Goal: Information Seeking & Learning: Check status

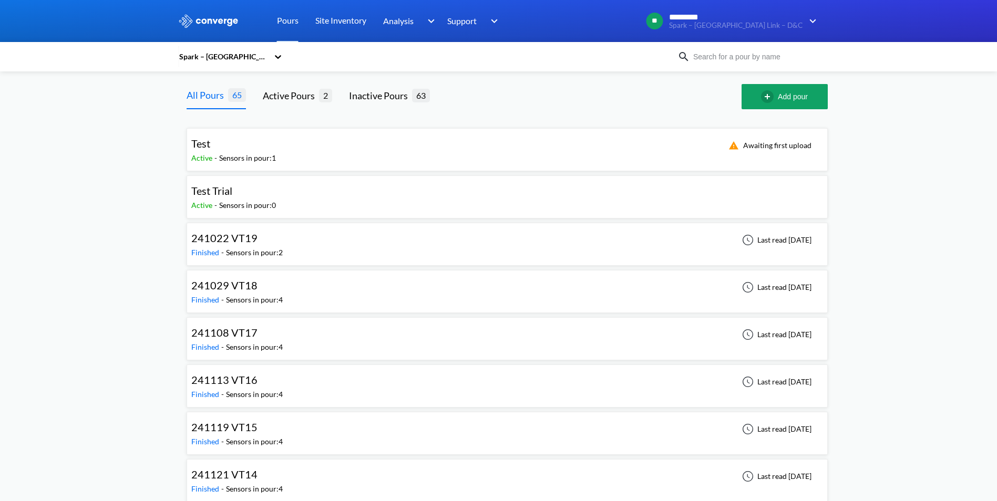
click at [747, 57] on input at bounding box center [753, 57] width 127 height 12
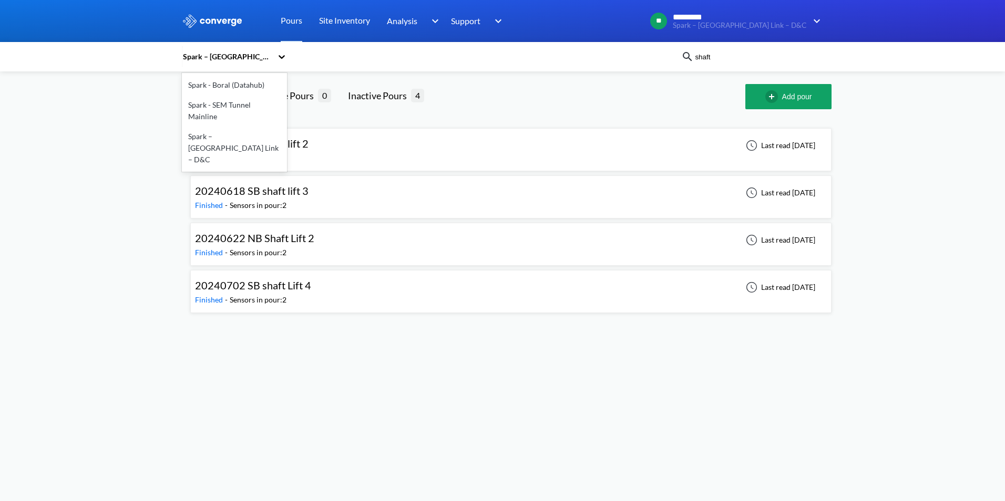
click at [240, 58] on div "Spark – [GEOGRAPHIC_DATA] Link – D&C" at bounding box center [227, 57] width 90 height 12
click at [226, 130] on div "Spark – [GEOGRAPHIC_DATA] Link – D&C" at bounding box center [234, 148] width 105 height 43
click at [727, 51] on input "shaft" at bounding box center [757, 57] width 127 height 12
drag, startPoint x: 732, startPoint y: 57, endPoint x: 590, endPoint y: 49, distance: 142.1
click at [622, 51] on div "Spark – [GEOGRAPHIC_DATA] Link – D&C shaft" at bounding box center [502, 57] width 641 height 24
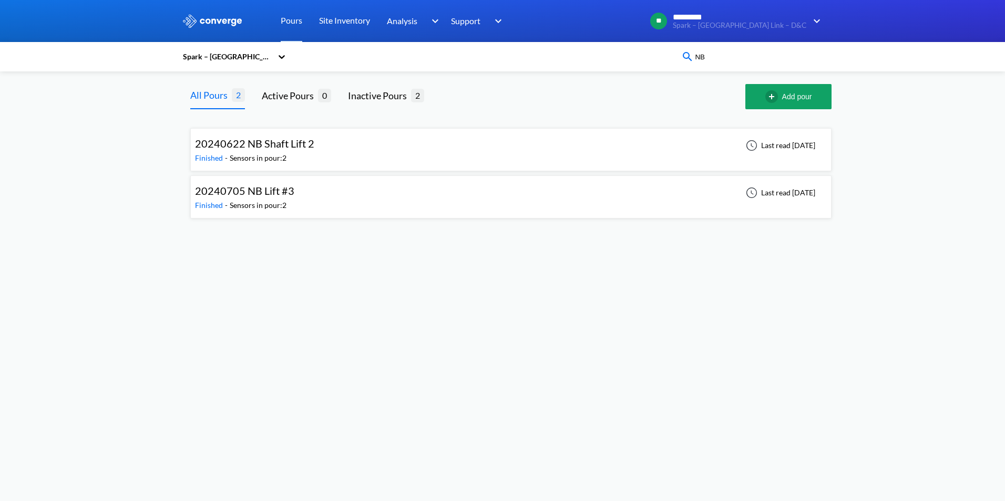
type input "N"
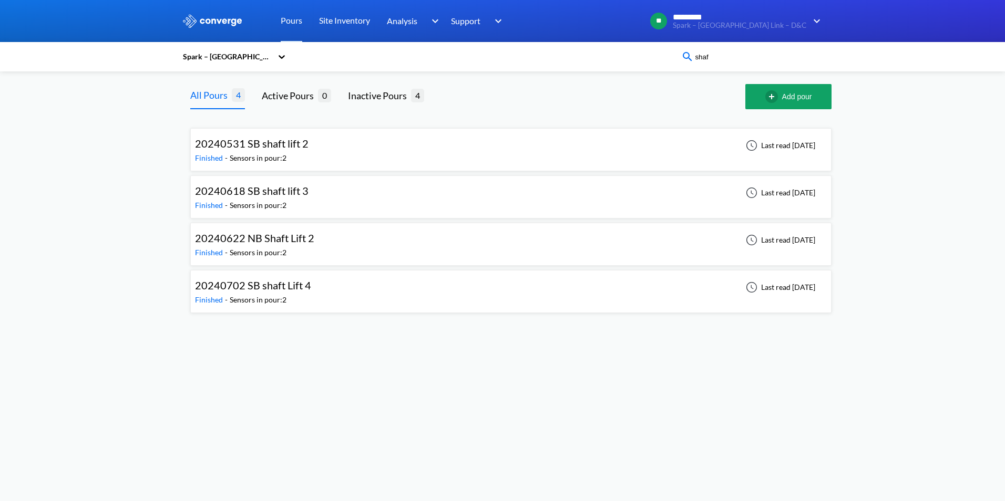
type input "shaft"
click at [345, 249] on div "20240622 NB Shaft Lift 2 Finished - Sensors in pour: 2 Last read [DATE]" at bounding box center [511, 245] width 632 height 34
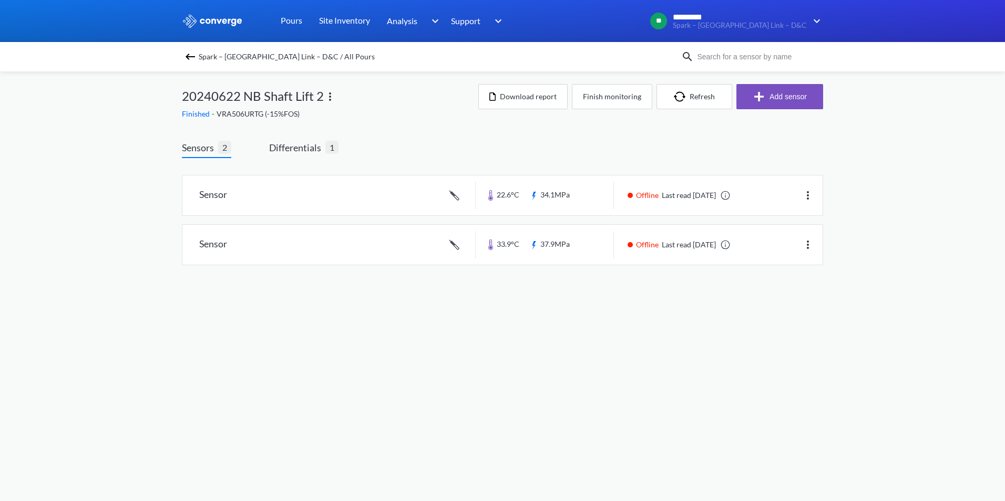
click at [184, 52] on img at bounding box center [190, 56] width 13 height 13
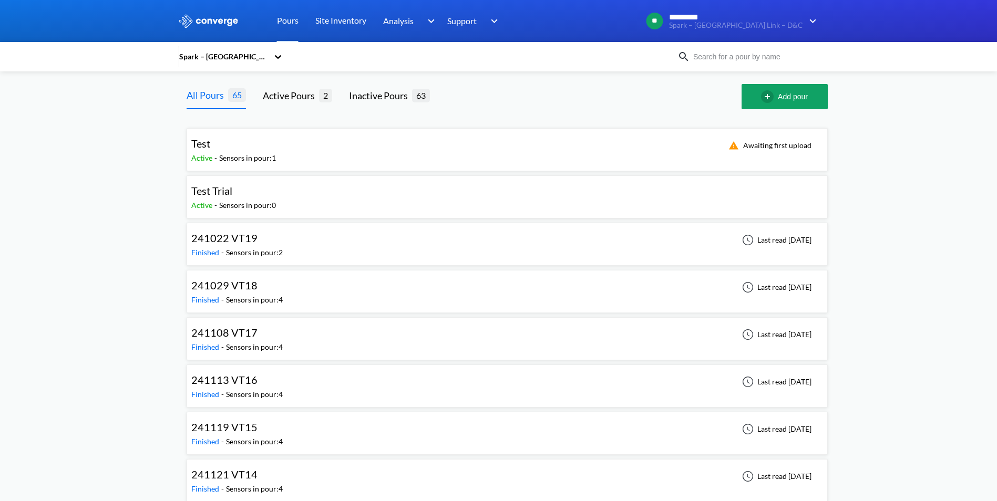
click at [736, 59] on input at bounding box center [753, 57] width 127 height 12
click at [736, 58] on input at bounding box center [753, 57] width 127 height 12
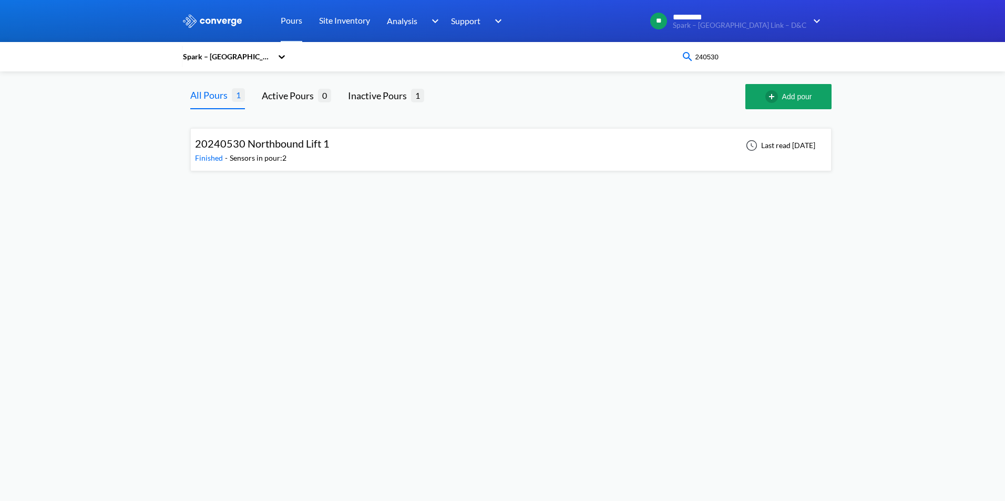
drag, startPoint x: 703, startPoint y: 56, endPoint x: 739, endPoint y: 56, distance: 35.2
click at [739, 56] on input "240530" at bounding box center [757, 57] width 127 height 12
click at [725, 60] on input "240530" at bounding box center [757, 57] width 127 height 12
drag, startPoint x: 735, startPoint y: 59, endPoint x: 758, endPoint y: 60, distance: 23.2
click at [758, 60] on input "240530" at bounding box center [757, 57] width 127 height 12
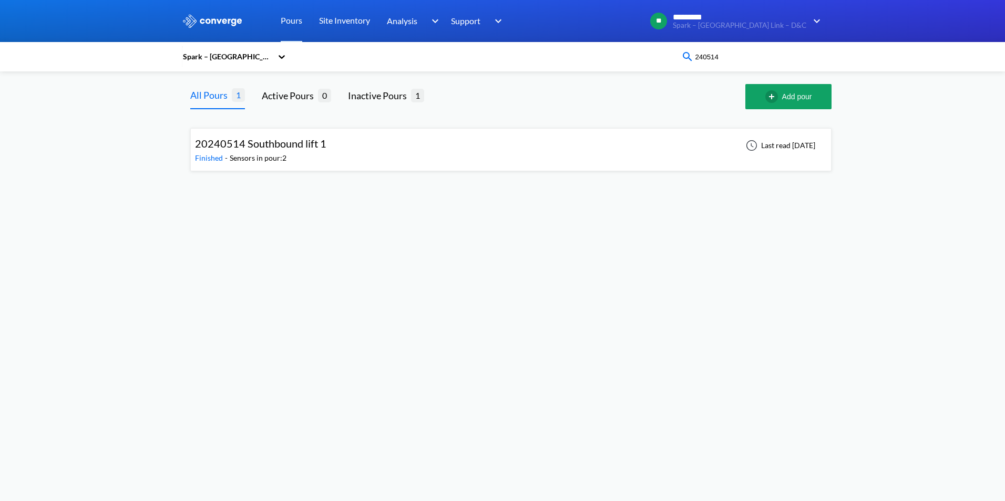
drag, startPoint x: 710, startPoint y: 59, endPoint x: 741, endPoint y: 59, distance: 31.0
click at [741, 59] on input "240514" at bounding box center [757, 57] width 127 height 12
drag, startPoint x: 708, startPoint y: 55, endPoint x: 773, endPoint y: 57, distance: 64.7
click at [773, 57] on input "240531" at bounding box center [757, 57] width 127 height 12
drag, startPoint x: 706, startPoint y: 56, endPoint x: 740, endPoint y: 59, distance: 34.3
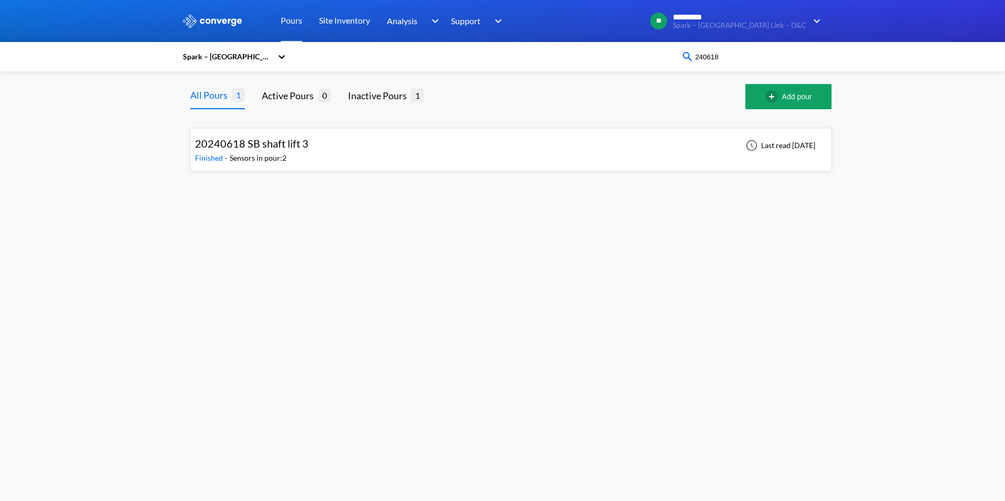
click at [740, 59] on input "240618" at bounding box center [757, 57] width 127 height 12
drag, startPoint x: 709, startPoint y: 55, endPoint x: 760, endPoint y: 58, distance: 50.5
click at [760, 58] on input "240809" at bounding box center [757, 57] width 127 height 12
click at [708, 59] on input "240809" at bounding box center [757, 57] width 127 height 12
drag, startPoint x: 706, startPoint y: 59, endPoint x: 765, endPoint y: 61, distance: 58.4
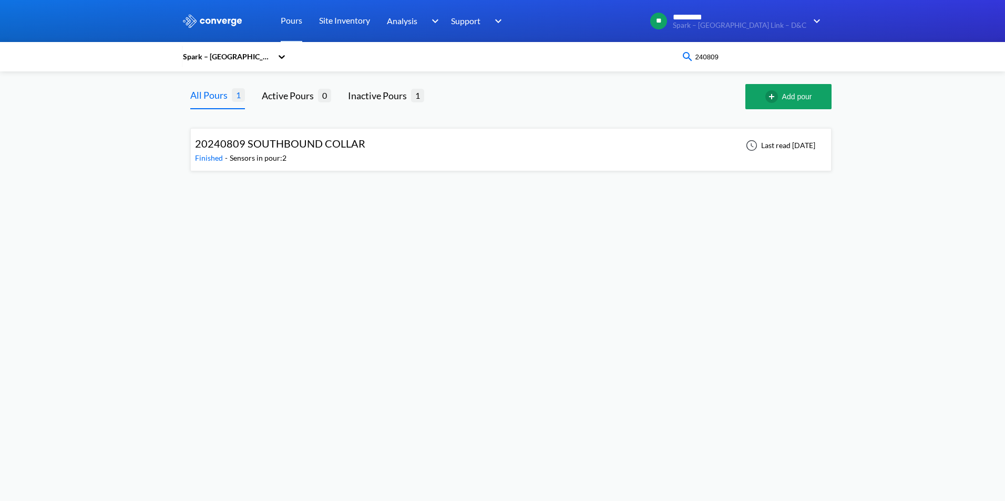
click at [765, 61] on input "240809" at bounding box center [757, 57] width 127 height 12
type input "240702"
click at [283, 139] on span "20240702 SB shaft Lift 4" at bounding box center [253, 143] width 116 height 13
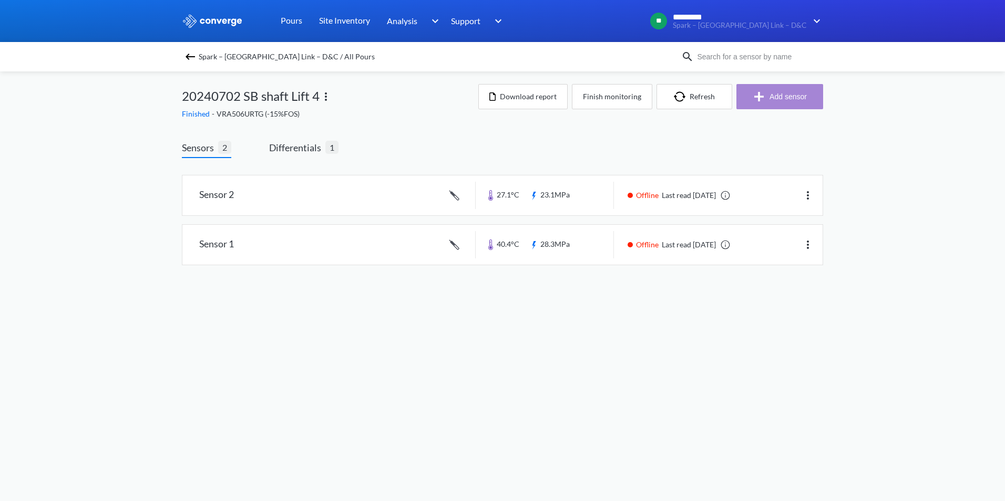
click at [788, 97] on button "Add sensor" at bounding box center [779, 96] width 87 height 25
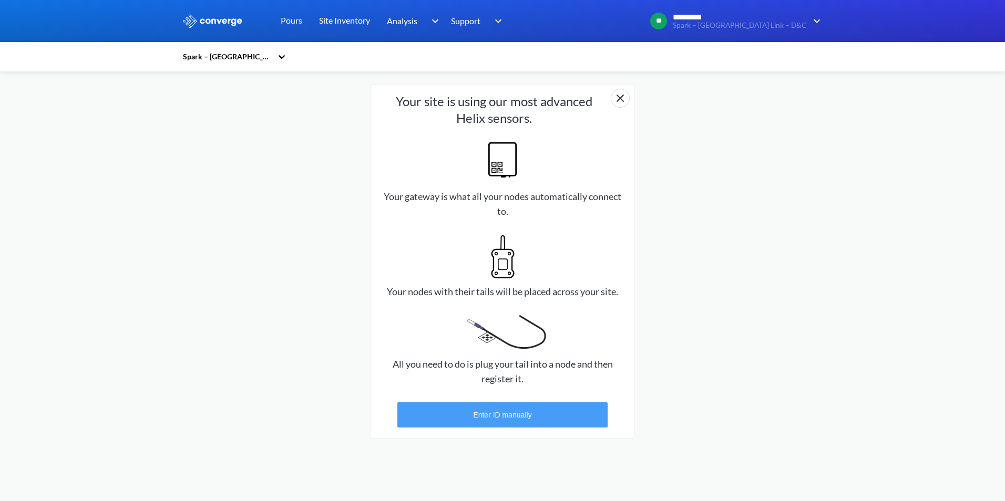
click at [530, 417] on button "Enter ID manually" at bounding box center [502, 415] width 210 height 25
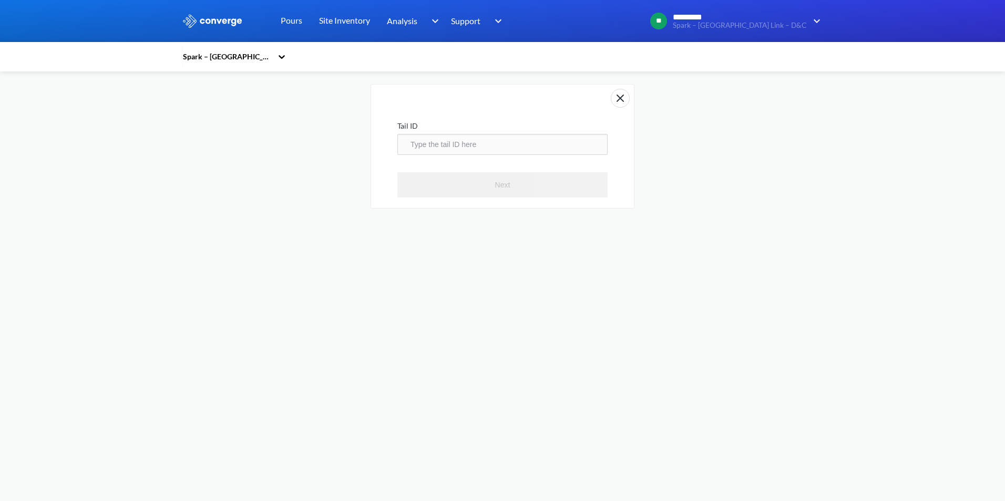
click at [620, 99] on img at bounding box center [622, 96] width 23 height 23
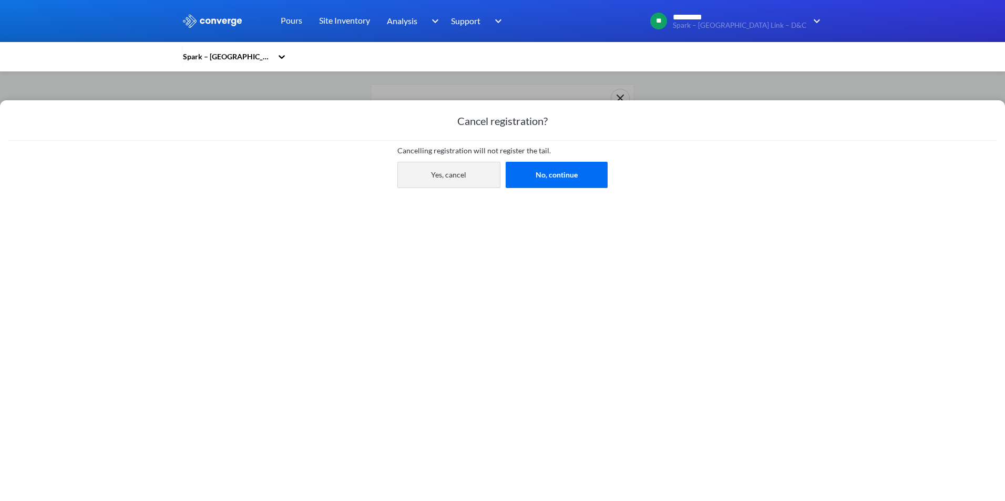
click at [446, 177] on button "Yes, cancel" at bounding box center [448, 175] width 103 height 26
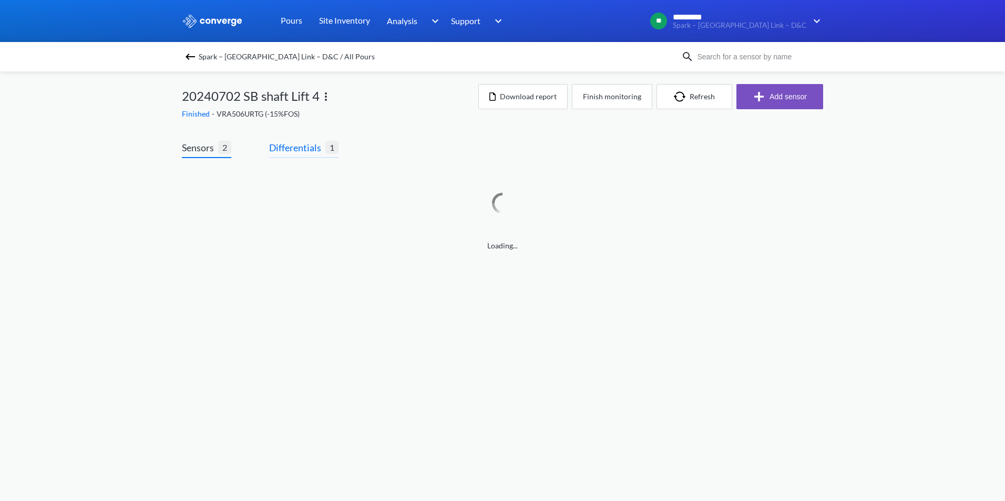
click at [294, 152] on span "Differentials" at bounding box center [297, 147] width 56 height 15
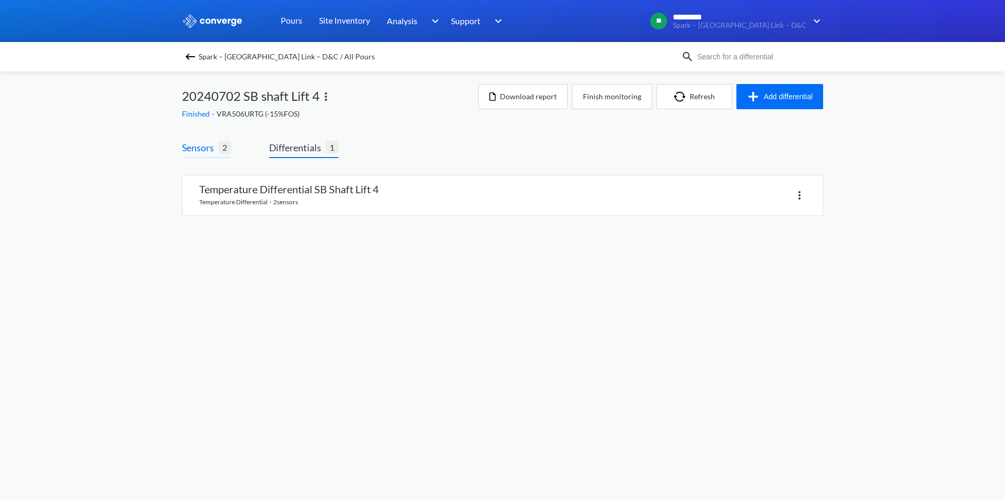
click at [221, 142] on span "2" at bounding box center [224, 147] width 13 height 13
click at [168, 139] on div "MENU Spark – [GEOGRAPHIC_DATA] Link – D&C Pours Site Inventory Analysis Concret…" at bounding box center [502, 118] width 1005 height 237
click at [179, 141] on div "MENU Spark – [GEOGRAPHIC_DATA] Link – D&C Pours Site Inventory Analysis Concret…" at bounding box center [502, 118] width 1005 height 237
click at [224, 147] on span "2" at bounding box center [224, 147] width 13 height 13
click at [200, 151] on span "Sensors" at bounding box center [200, 147] width 36 height 15
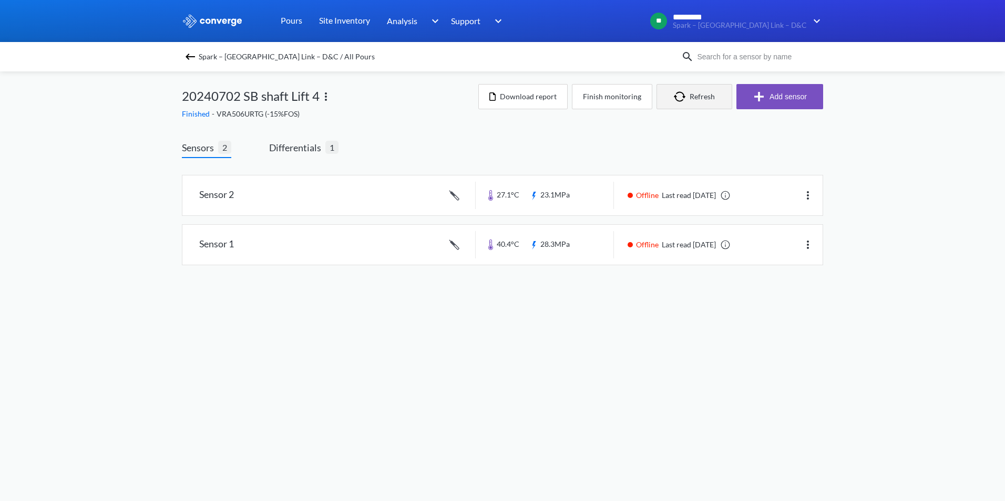
click at [698, 91] on button "Refresh" at bounding box center [695, 96] width 76 height 25
click at [296, 193] on link at bounding box center [502, 196] width 640 height 40
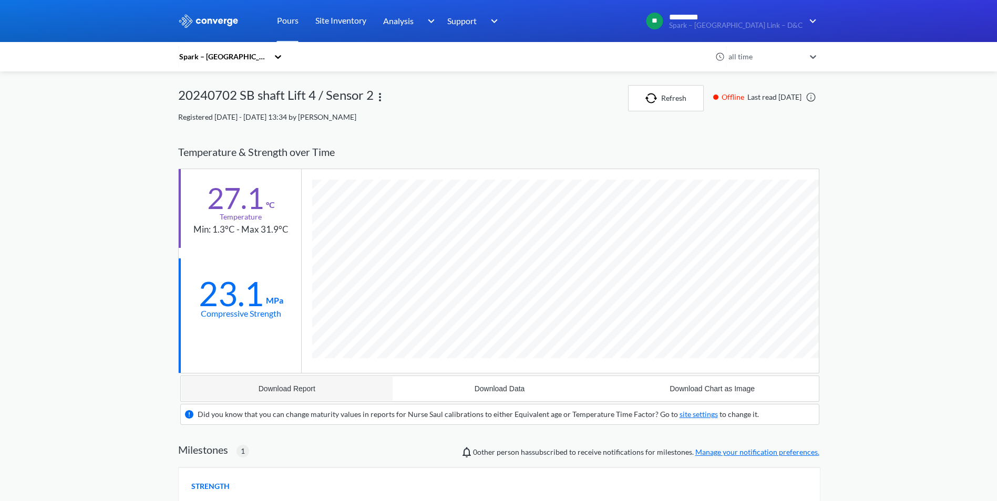
click at [267, 385] on div "Download Report" at bounding box center [287, 389] width 57 height 8
drag, startPoint x: 208, startPoint y: 300, endPoint x: 275, endPoint y: 299, distance: 67.3
click at [275, 299] on div "23.1 MPa" at bounding box center [241, 291] width 85 height 30
click at [257, 299] on div "23.1" at bounding box center [231, 294] width 65 height 26
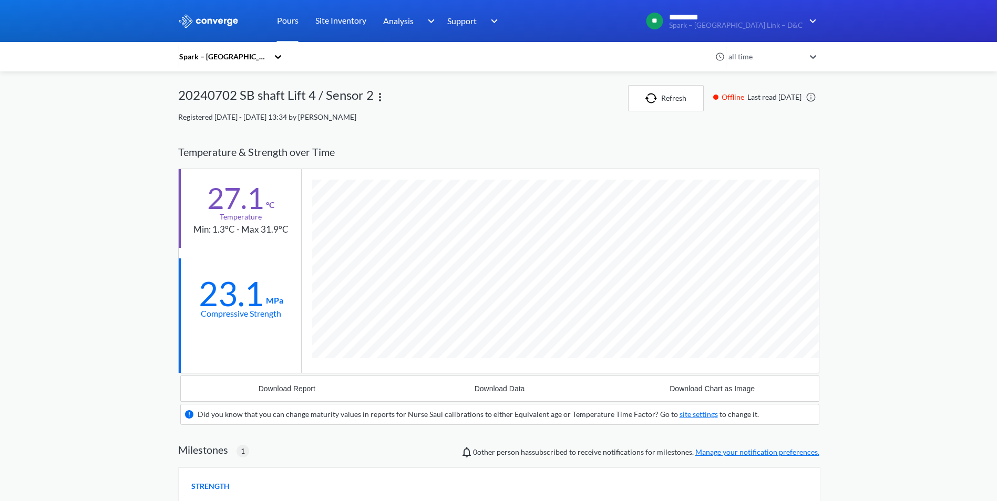
click at [260, 294] on div "23.1" at bounding box center [231, 294] width 65 height 26
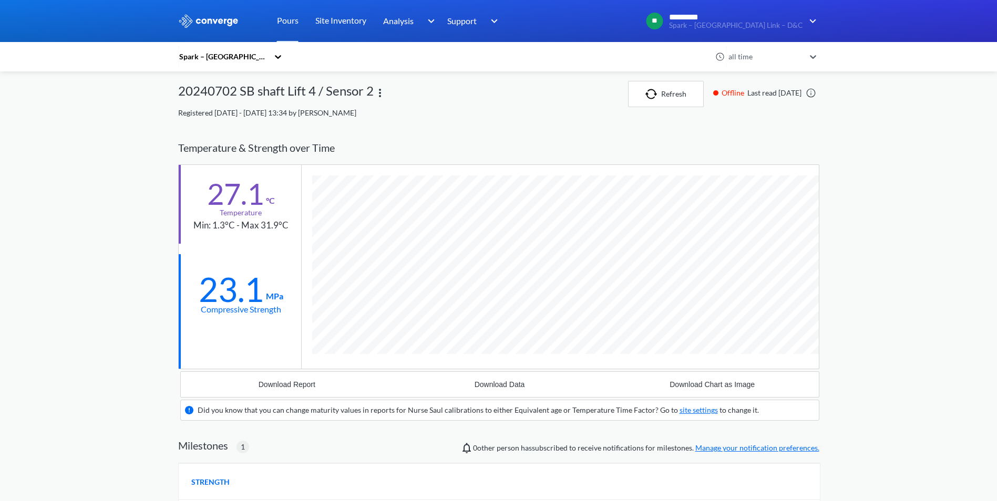
scroll to position [0, 0]
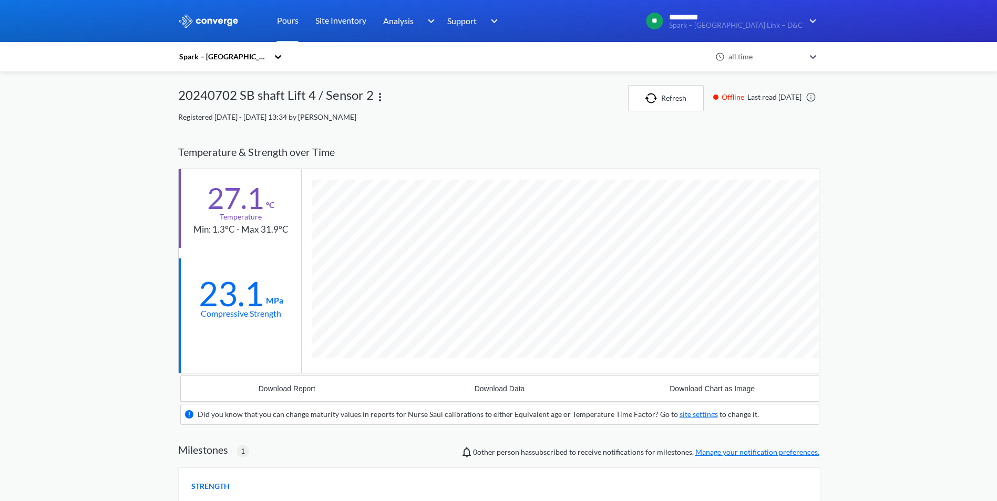
click at [895, 278] on div "MENU Spark – [GEOGRAPHIC_DATA] Link – D&C Pours Site Inventory Analysis Concret…" at bounding box center [498, 394] width 997 height 789
click at [853, 313] on div "MENU Spark – [GEOGRAPHIC_DATA] Link – D&C Pours Site Inventory Analysis Concret…" at bounding box center [498, 394] width 997 height 789
drag, startPoint x: 16, startPoint y: 0, endPoint x: 582, endPoint y: 118, distance: 578.3
click at [435, 131] on div "Spark – [GEOGRAPHIC_DATA] Link – D&C all time 20240702 SB shaft Lift 4 / Sensor…" at bounding box center [498, 432] width 641 height 695
click at [770, 57] on div "all time" at bounding box center [765, 57] width 79 height 12
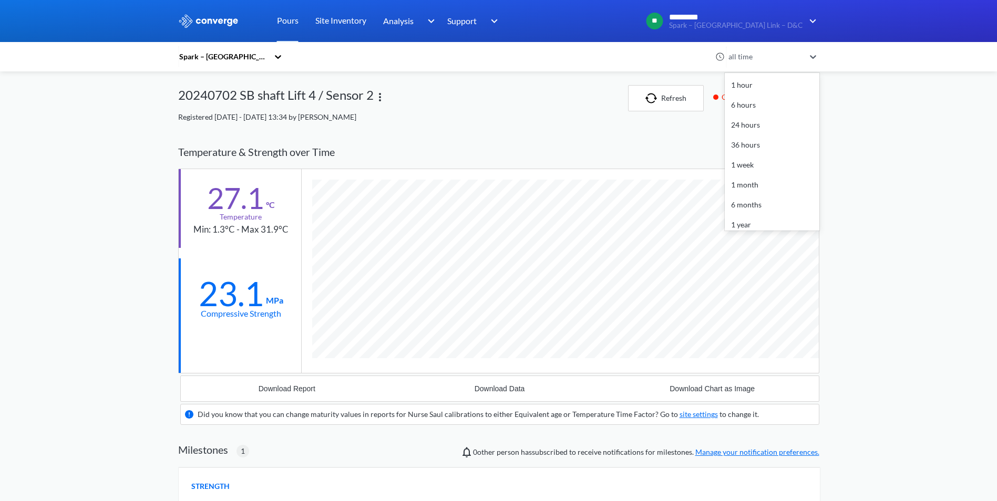
scroll to position [46, 0]
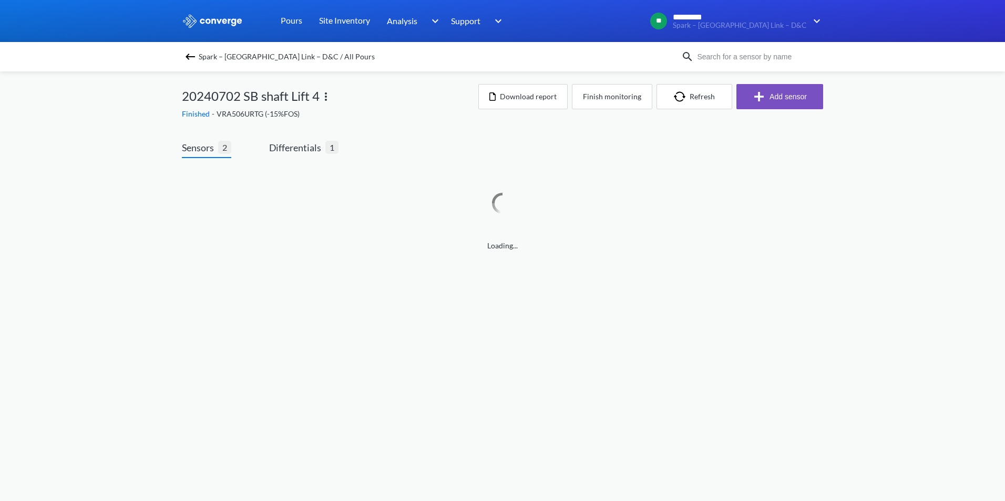
click at [744, 56] on input at bounding box center [757, 57] width 127 height 12
type input "20240705"
click at [739, 59] on input "20240705" at bounding box center [757, 57] width 127 height 12
click at [688, 60] on img at bounding box center [687, 56] width 13 height 13
drag, startPoint x: 747, startPoint y: 61, endPoint x: 617, endPoint y: 63, distance: 130.9
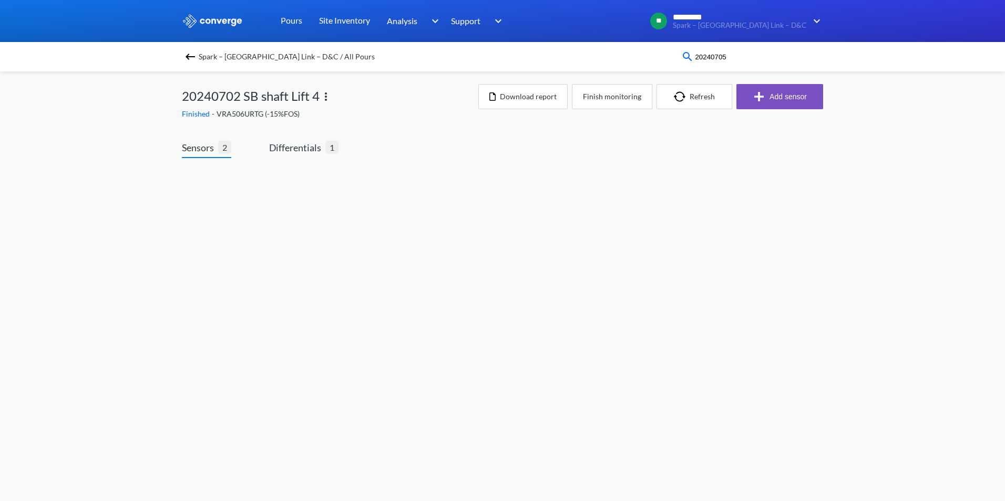
click at [626, 60] on div "Spark – [GEOGRAPHIC_DATA] Link – D&C / All Pours 20240705" at bounding box center [502, 56] width 641 height 15
click at [196, 52] on img at bounding box center [190, 56] width 13 height 13
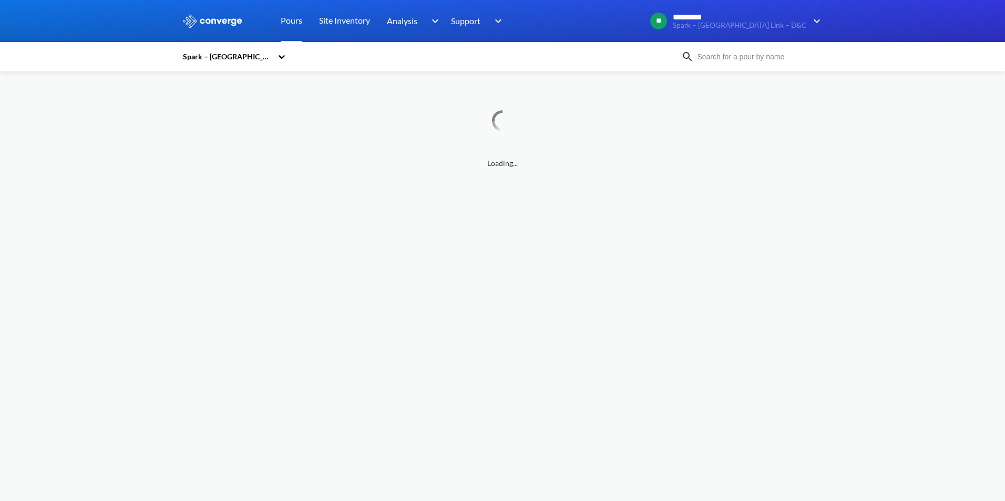
click at [743, 58] on input at bounding box center [757, 57] width 127 height 12
paste input "20240705"
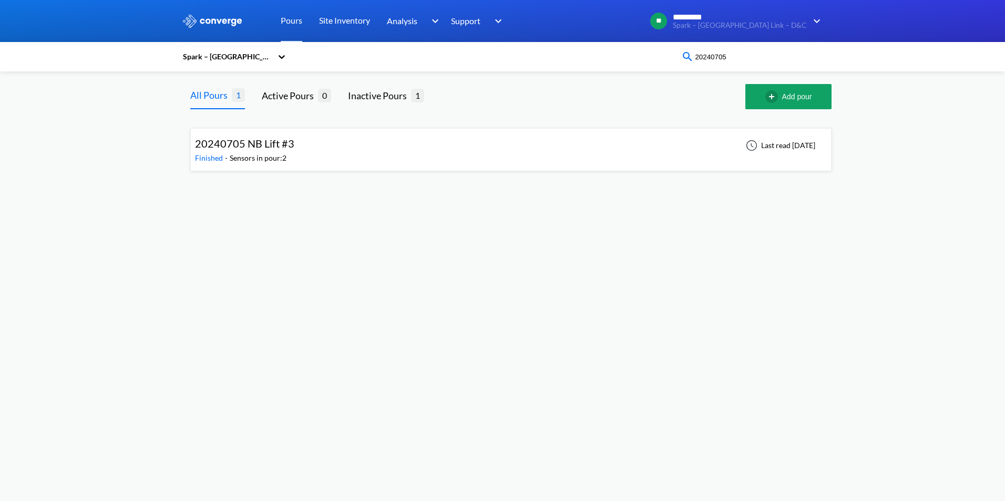
type input "20240705"
click at [250, 151] on div "20240705 NB Lift #3" at bounding box center [244, 144] width 99 height 16
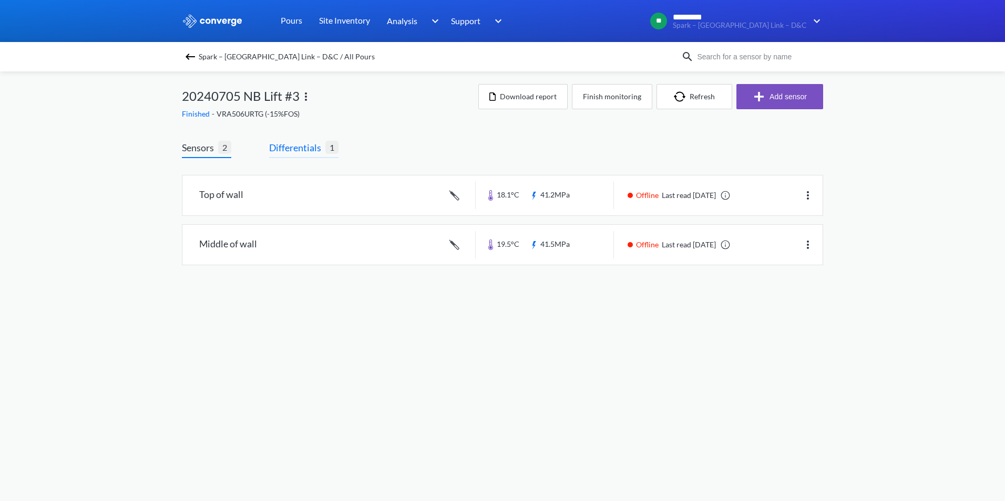
click at [283, 150] on span "Differentials" at bounding box center [297, 147] width 56 height 15
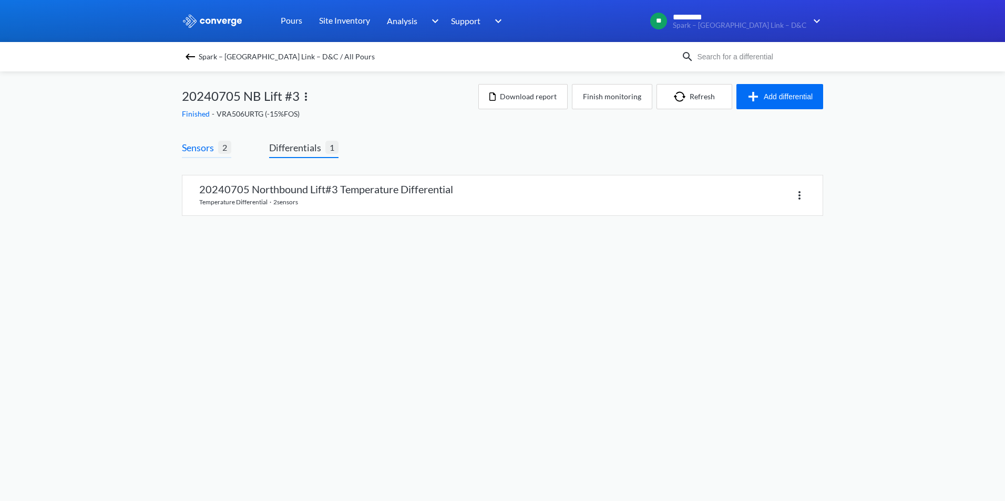
click at [194, 148] on span "Sensors" at bounding box center [200, 147] width 36 height 15
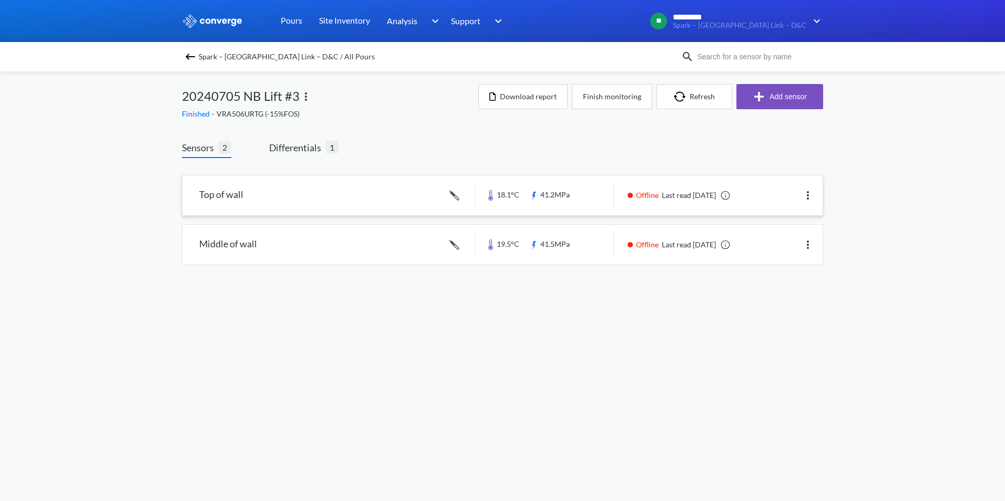
click at [288, 202] on link at bounding box center [502, 196] width 640 height 40
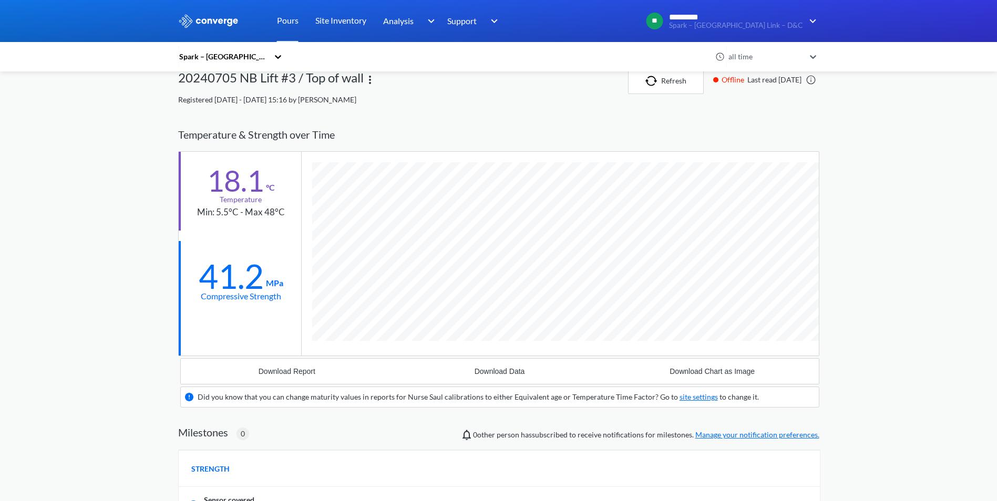
scroll to position [657, 641]
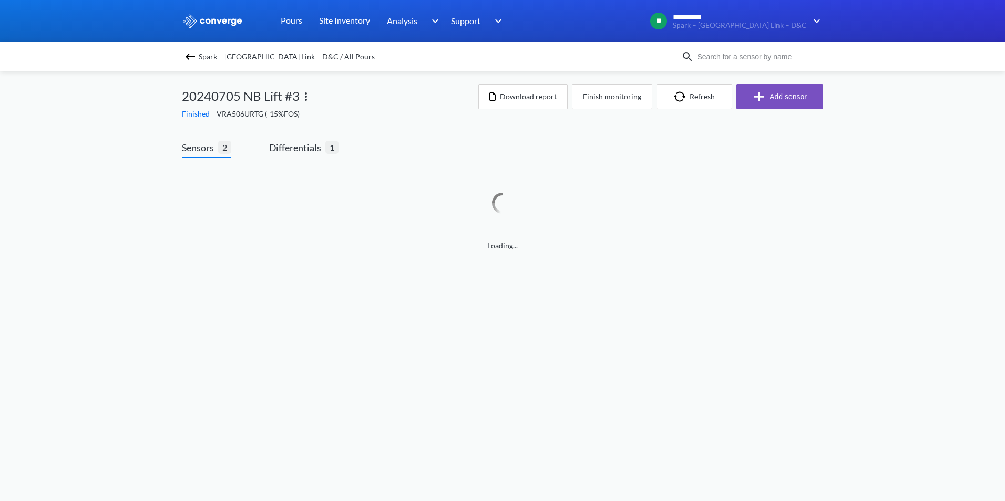
click at [727, 60] on input at bounding box center [757, 57] width 127 height 12
click at [754, 65] on div "Spark – [GEOGRAPHIC_DATA] Link – D&C / All Pours" at bounding box center [502, 56] width 1005 height 29
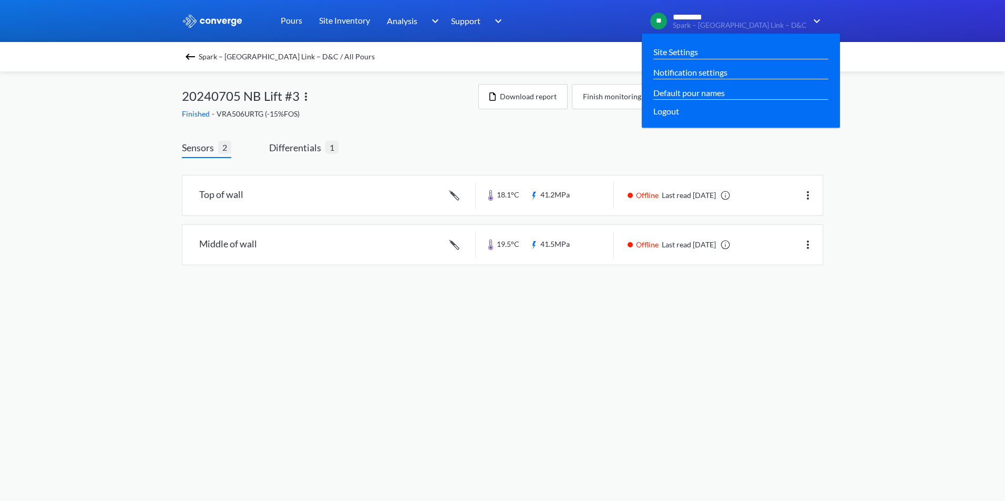
drag, startPoint x: 755, startPoint y: 62, endPoint x: 759, endPoint y: 23, distance: 39.6
click at [755, 61] on input at bounding box center [757, 57] width 127 height 12
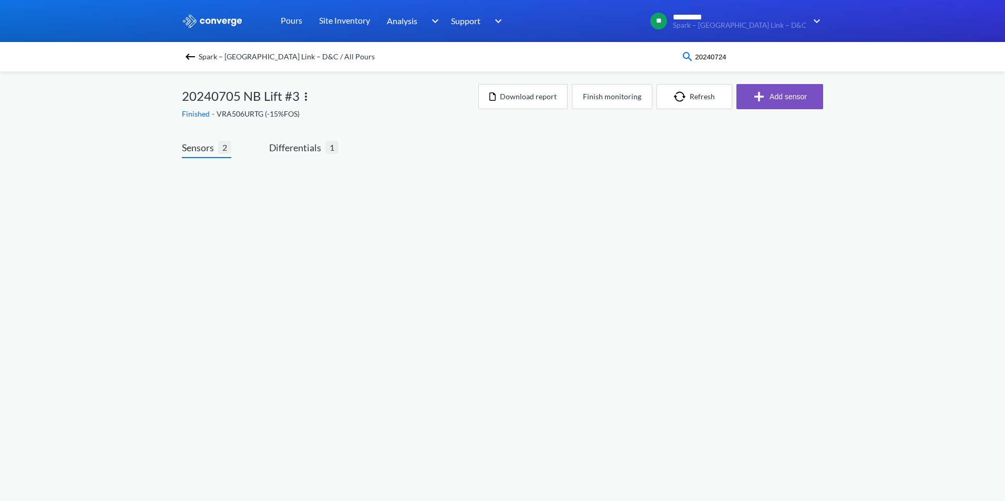
type input "20240724"
click at [210, 57] on span "Spark – [GEOGRAPHIC_DATA] Link – D&C / All Pours" at bounding box center [287, 56] width 176 height 15
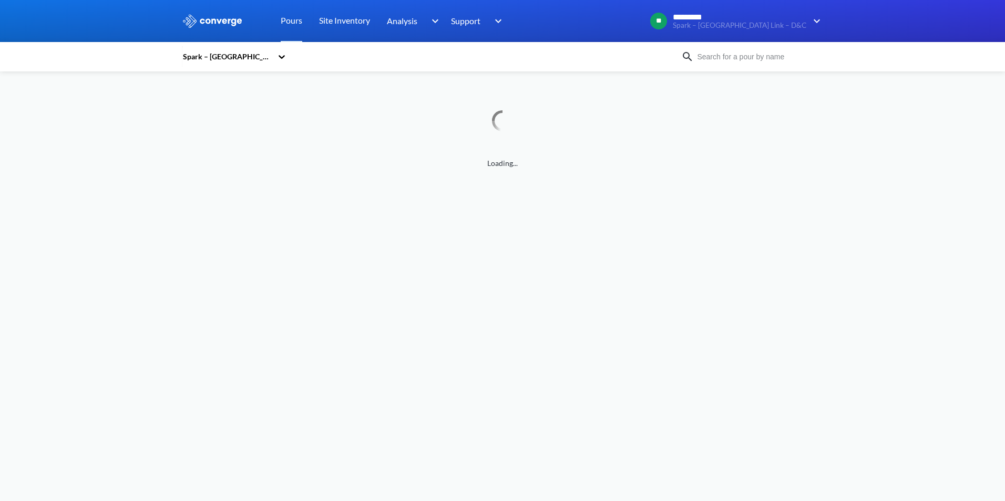
click at [757, 59] on input at bounding box center [757, 57] width 127 height 12
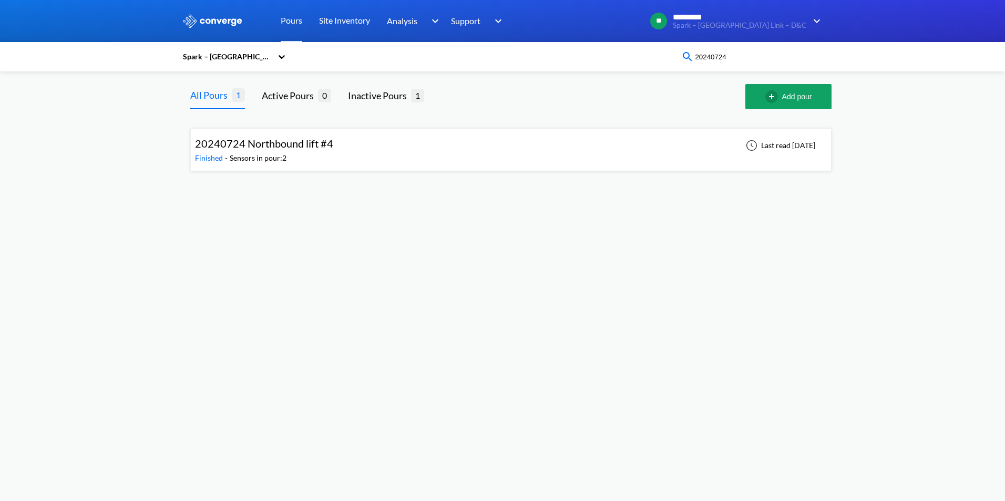
type input "20240724"
click at [347, 150] on div "20240724 Northbound lift #4 Finished - Sensors in pour: 2 Last read [DATE]" at bounding box center [511, 150] width 632 height 34
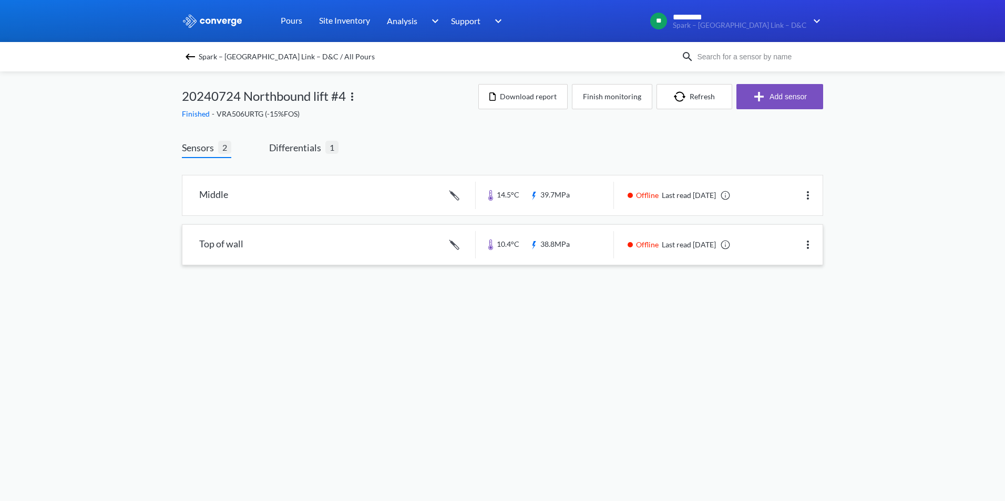
click at [238, 247] on link at bounding box center [502, 245] width 640 height 40
click at [219, 198] on link at bounding box center [502, 196] width 640 height 40
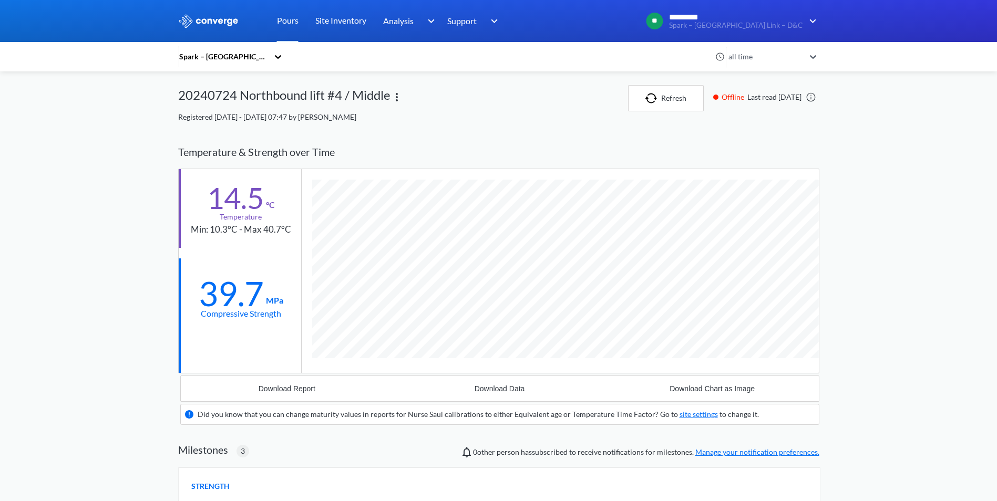
drag, startPoint x: 914, startPoint y: 353, endPoint x: 813, endPoint y: 427, distance: 125.6
click at [914, 354] on div "MENU Spark – [GEOGRAPHIC_DATA] Link – D&C Pours Site Inventory Analysis Concret…" at bounding box center [498, 433] width 997 height 866
